Goal: Transaction & Acquisition: Book appointment/travel/reservation

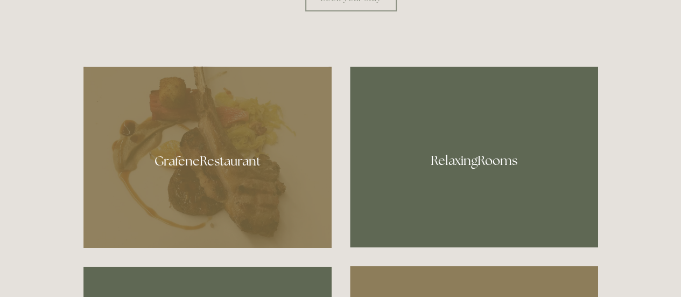
scroll to position [612, 0]
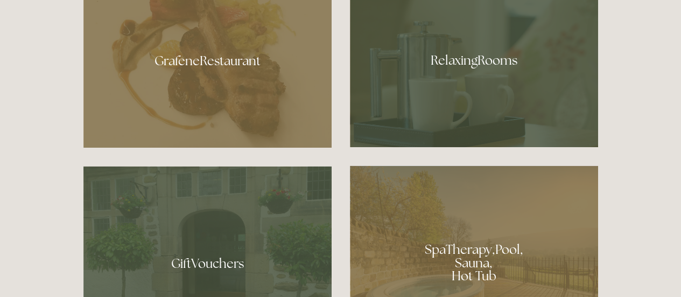
click at [489, 73] on div at bounding box center [474, 56] width 248 height 181
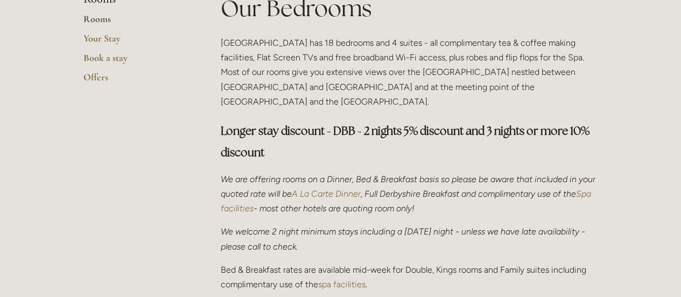
scroll to position [334, 0]
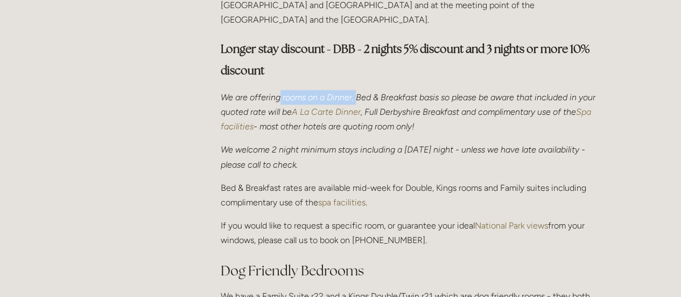
drag, startPoint x: 280, startPoint y: 83, endPoint x: 355, endPoint y: 77, distance: 75.6
click at [355, 92] on em "We are offering rooms on a Dinner, Bed & Breakfast basis so please be aware tha…" at bounding box center [409, 104] width 377 height 25
click at [388, 142] on p "We welcome 2 night minimum stays including a Saturday night - unless we have la…" at bounding box center [409, 156] width 377 height 29
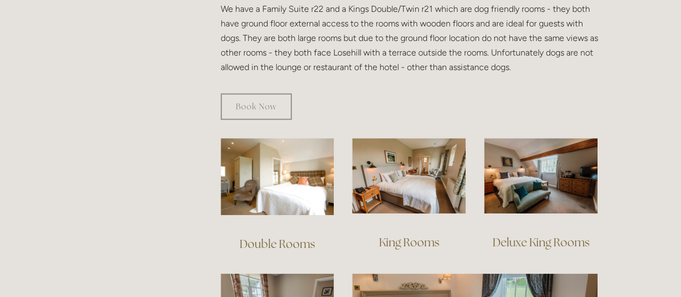
scroll to position [621, 0]
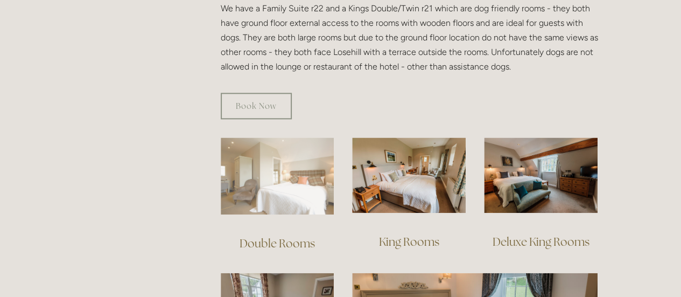
click at [252, 182] on img at bounding box center [278, 175] width 114 height 77
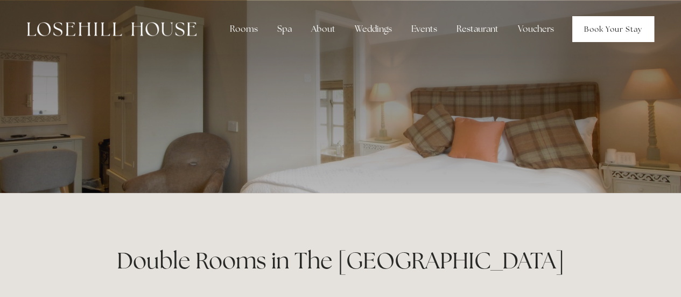
click at [614, 17] on link "Book Your Stay" at bounding box center [613, 29] width 82 height 26
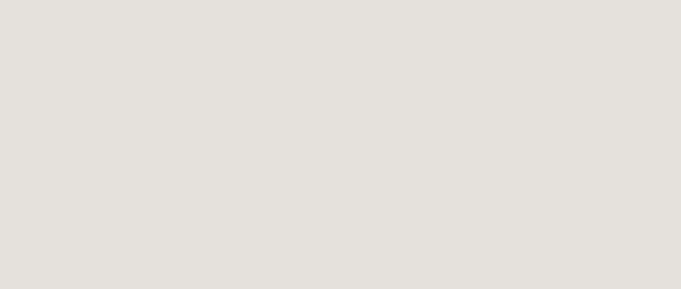
scroll to position [342, 0]
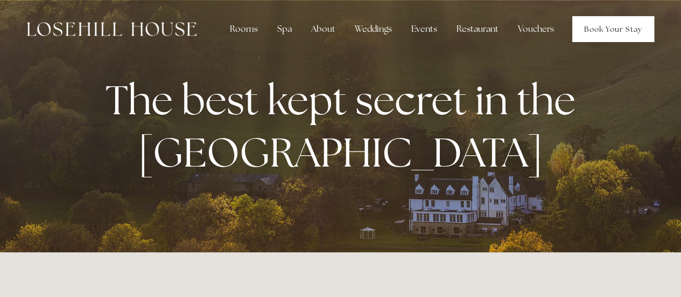
click at [598, 32] on link "Book Your Stay" at bounding box center [613, 29] width 82 height 26
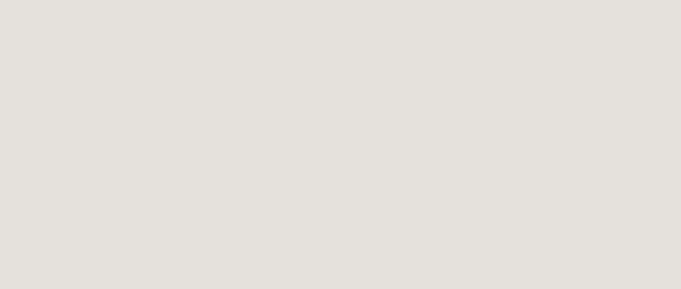
scroll to position [401, 0]
